Goal: Register for event/course

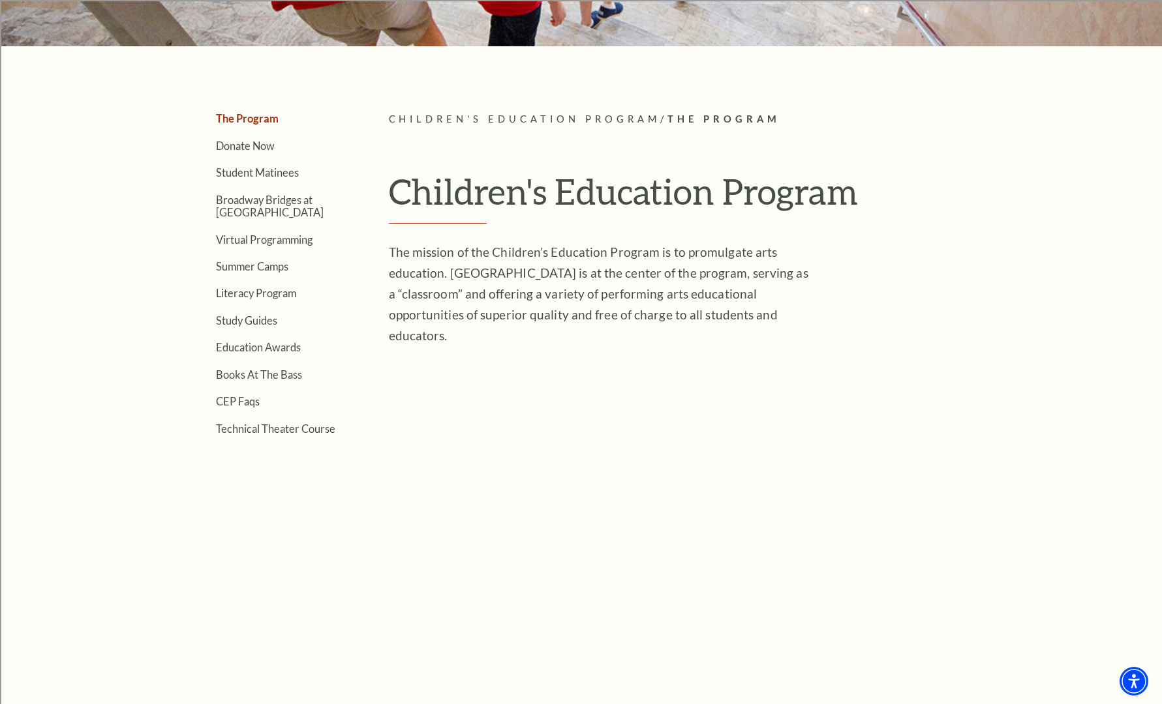
scroll to position [239, 0]
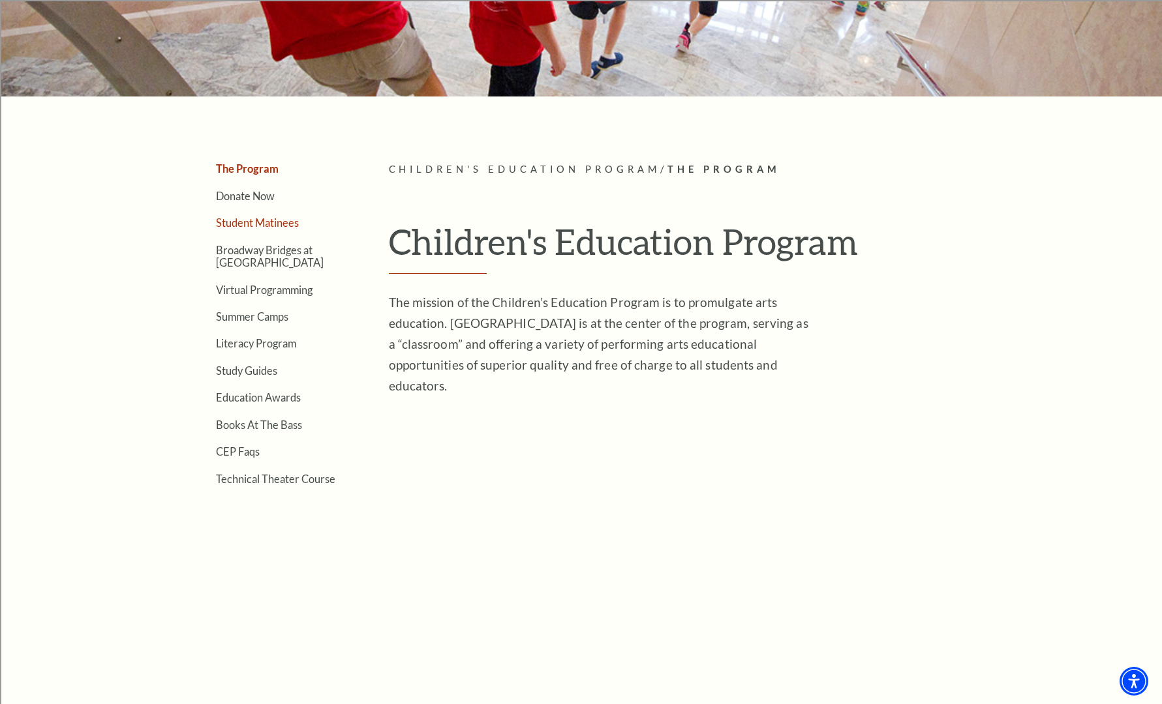
click at [240, 228] on link "Student Matinees" at bounding box center [257, 223] width 83 height 12
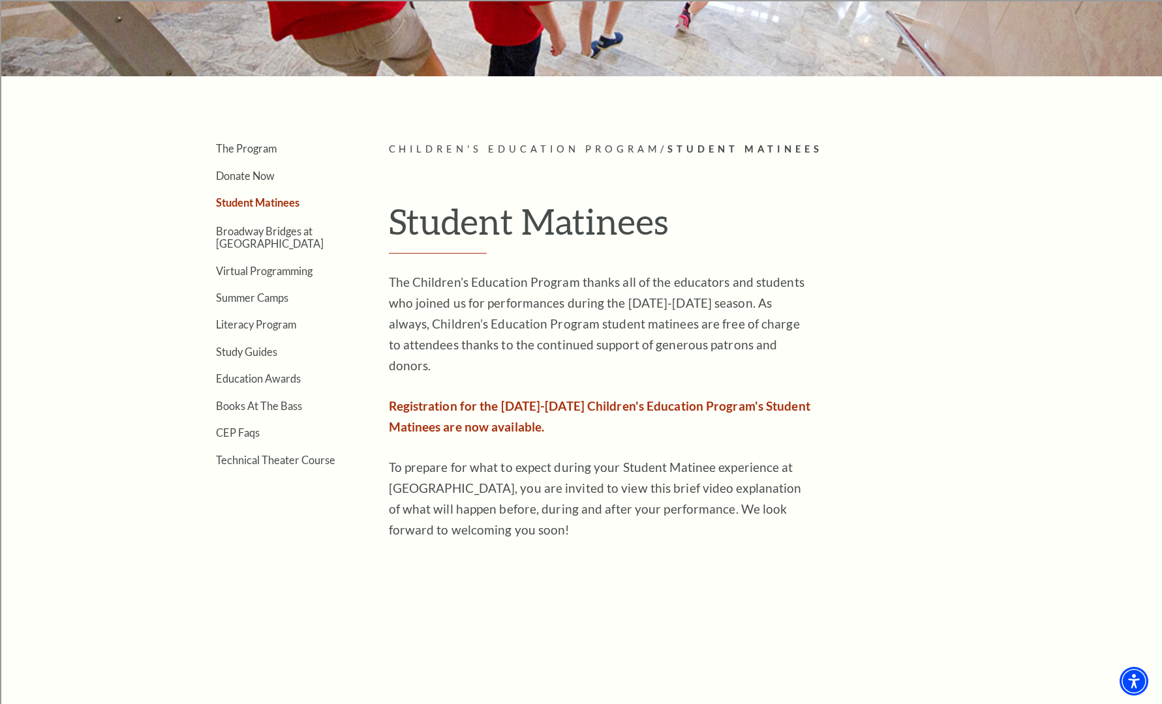
scroll to position [256, 0]
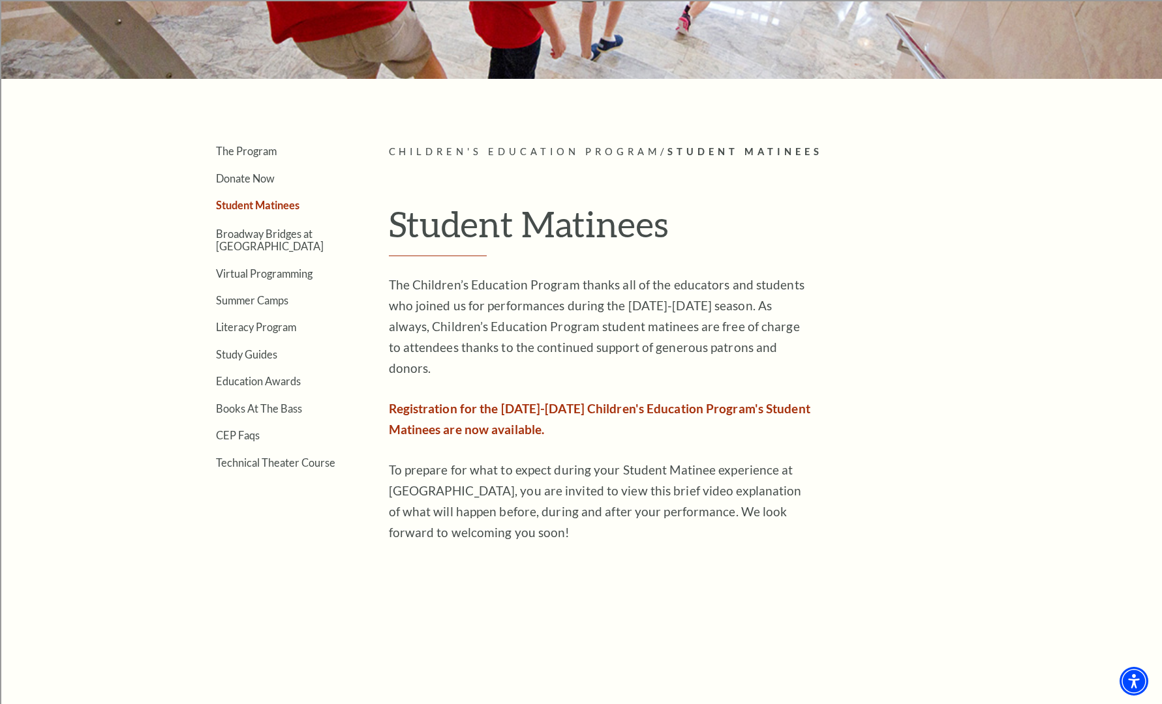
drag, startPoint x: 473, startPoint y: 385, endPoint x: 471, endPoint y: 400, distance: 15.9
click at [473, 401] on span "Registration for the [DATE]-[DATE] Children's Education Program's Student Matin…" at bounding box center [599, 419] width 421 height 36
click at [470, 409] on span "Registration for the [DATE]-[DATE] Children's Education Program's Student Matin…" at bounding box center [599, 419] width 421 height 36
drag, startPoint x: 492, startPoint y: 408, endPoint x: 650, endPoint y: 466, distance: 168.6
click at [497, 410] on span "Registration for the [DATE]-[DATE] Children's Education Program's Student Matin…" at bounding box center [599, 419] width 421 height 36
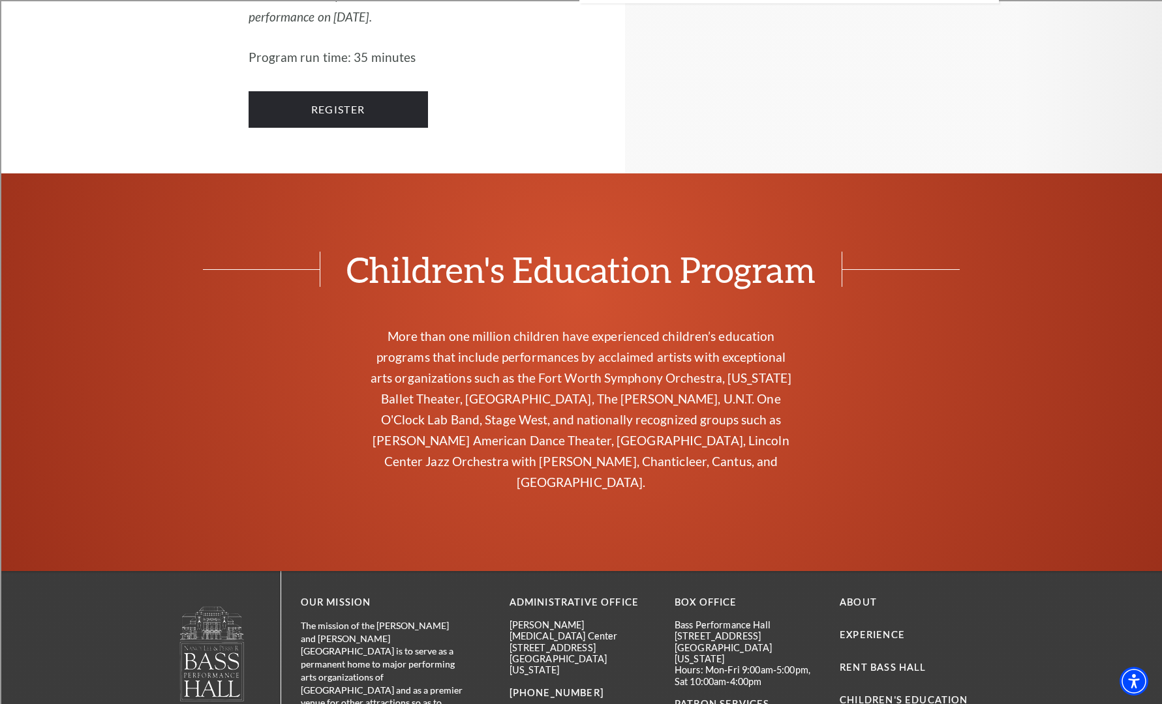
scroll to position [2981, 0]
